Goal: Transaction & Acquisition: Obtain resource

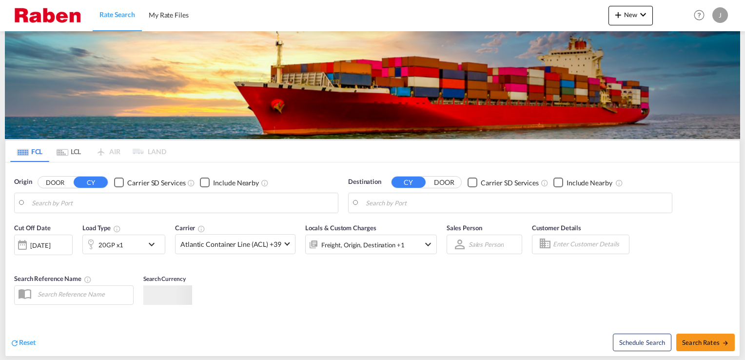
type input "[GEOGRAPHIC_DATA], NLRTM"
type input "Chongqing, CQ, CNCQI"
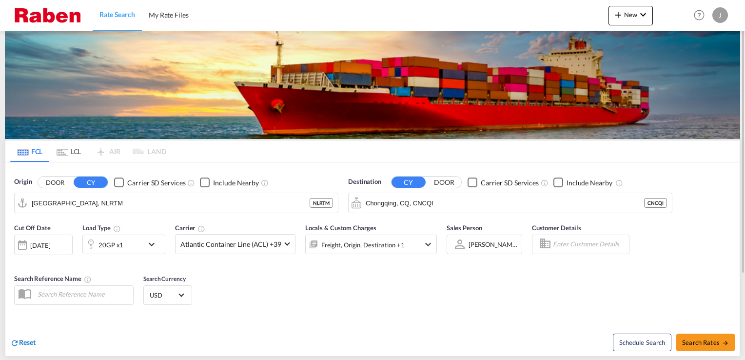
click at [28, 340] on span "Reset" at bounding box center [27, 342] width 17 height 8
click at [92, 207] on body "Rate Search My Rate Files Rate Search My Rate Files New Rates Ratecard Rateshee…" at bounding box center [372, 180] width 745 height 360
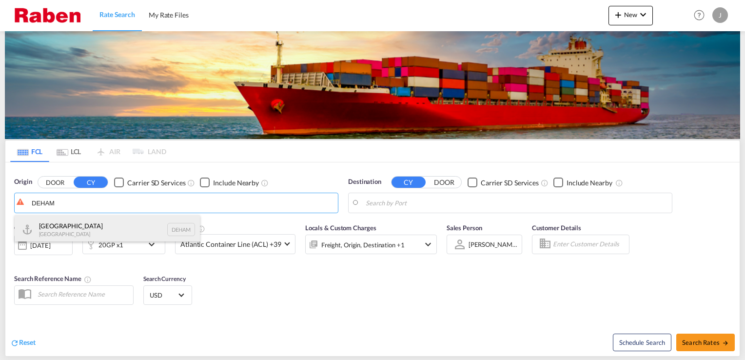
click at [57, 226] on div "[GEOGRAPHIC_DATA] [GEOGRAPHIC_DATA] DEHAM" at bounding box center [107, 229] width 185 height 29
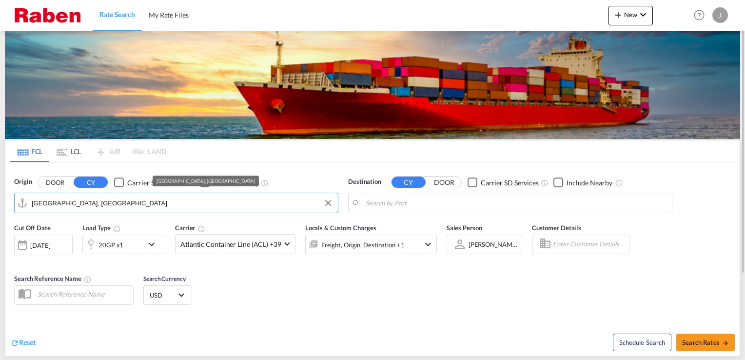
click at [103, 204] on input "[GEOGRAPHIC_DATA], [GEOGRAPHIC_DATA]" at bounding box center [182, 202] width 301 height 15
click at [264, 202] on input "[GEOGRAPHIC_DATA], [GEOGRAPHIC_DATA]" at bounding box center [182, 202] width 301 height 15
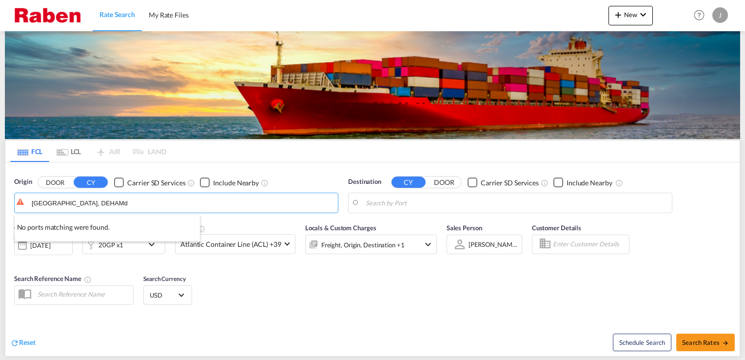
type input "[GEOGRAPHIC_DATA], [GEOGRAPHIC_DATA]"
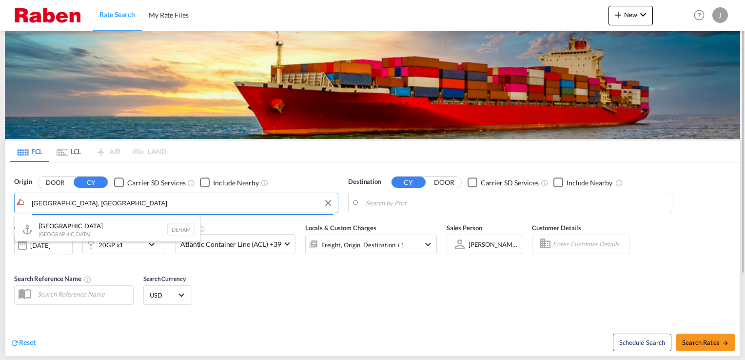
click at [179, 203] on body "Rate Search My Rate Files Rate Search My Rate Files New Rates Ratecard Rateshee…" at bounding box center [372, 180] width 745 height 360
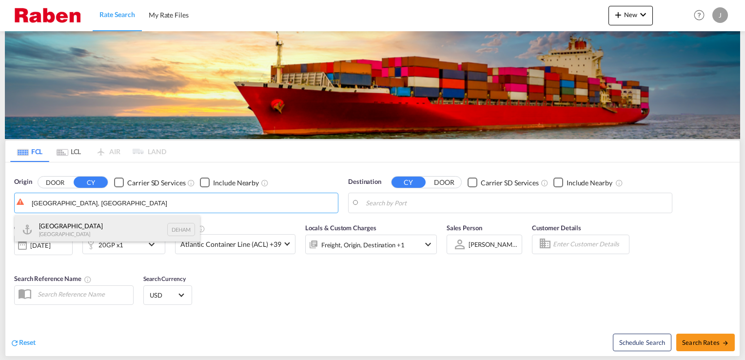
click at [90, 236] on div "[GEOGRAPHIC_DATA] [GEOGRAPHIC_DATA] DEHAM" at bounding box center [107, 229] width 185 height 29
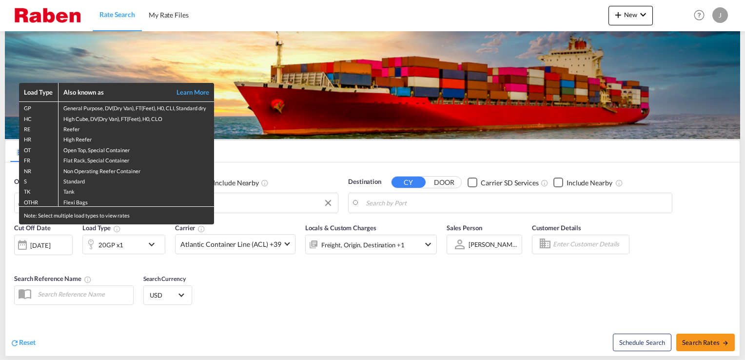
click at [402, 202] on div "Load Type Also known as Learn More GP General Purpose, DV(Dry Van), FT(Feet), H…" at bounding box center [372, 180] width 745 height 360
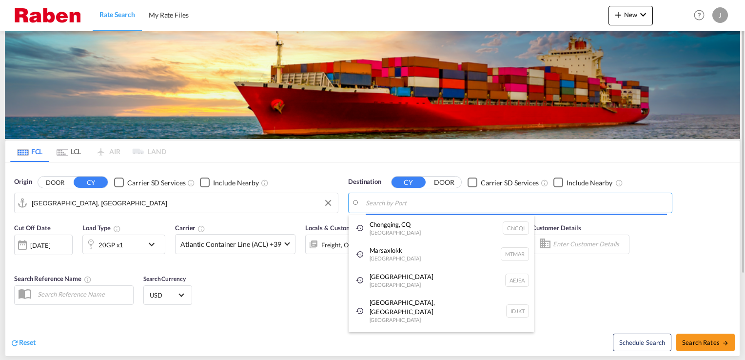
click at [390, 202] on body "Rate Search My Rate Files Rate Search My Rate Files New Rates Ratecard Rateshee…" at bounding box center [372, 180] width 745 height 360
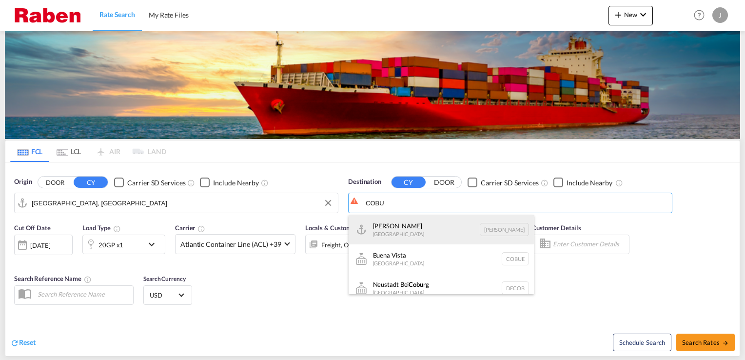
click at [396, 221] on div "Buenaventura [GEOGRAPHIC_DATA] [GEOGRAPHIC_DATA]" at bounding box center [440, 229] width 185 height 29
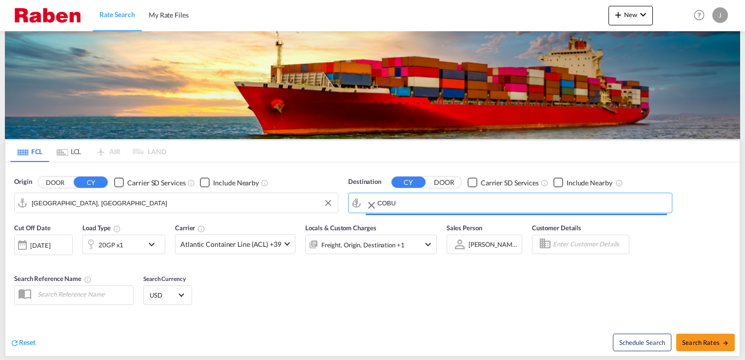
type input "Buenaventura, [GEOGRAPHIC_DATA]"
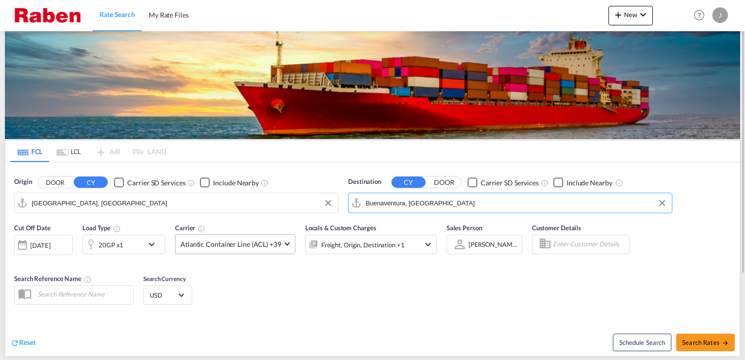
click at [215, 243] on span "Atlantic Container Line (ACL) +39" at bounding box center [230, 244] width 101 height 10
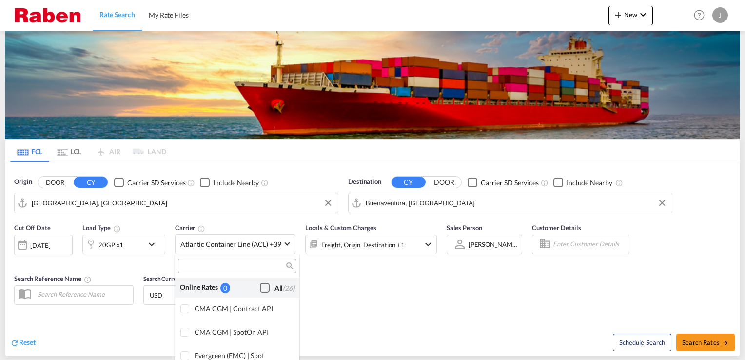
scroll to position [595, 0]
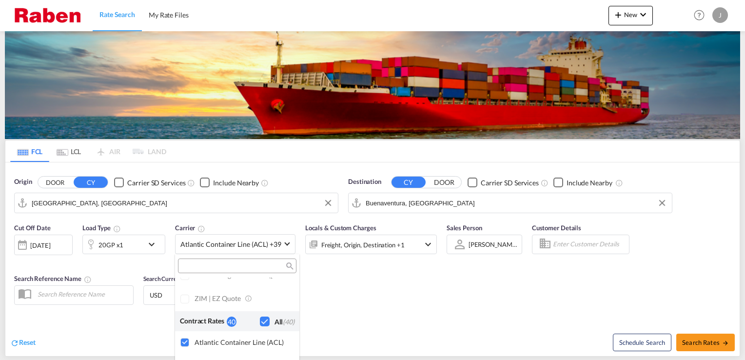
click at [260, 322] on div "Checkbox No Ink" at bounding box center [265, 321] width 10 height 10
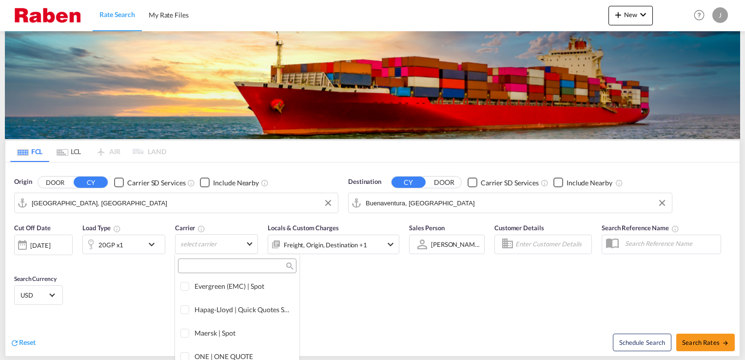
scroll to position [0, 0]
click at [260, 286] on div "Checkbox No Ink" at bounding box center [265, 288] width 10 height 10
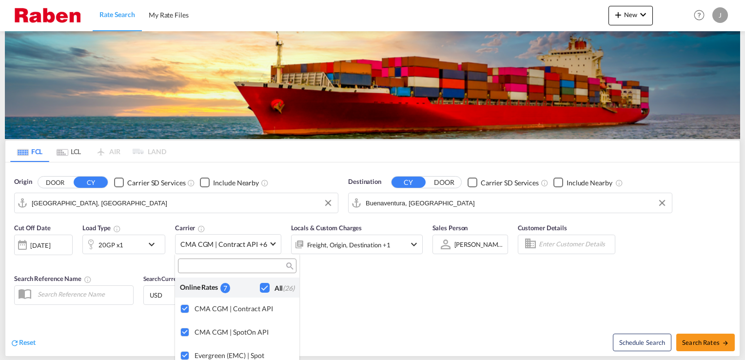
click at [484, 296] on md-backdrop at bounding box center [372, 180] width 745 height 360
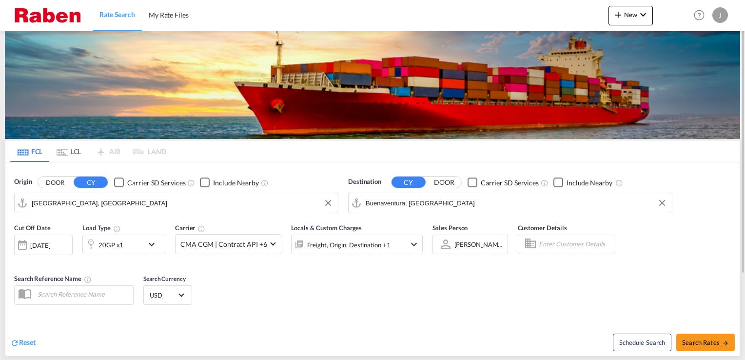
scroll to position [97, 0]
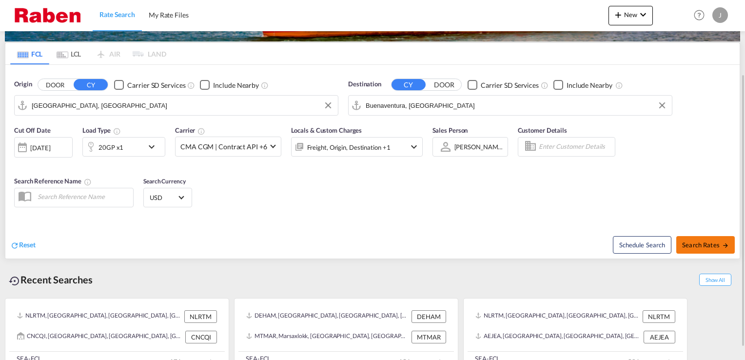
click at [702, 247] on span "Search Rates" at bounding box center [705, 245] width 47 height 8
type input "DEHAM to [PERSON_NAME] / [DATE]"
